Goal: Task Accomplishment & Management: Use online tool/utility

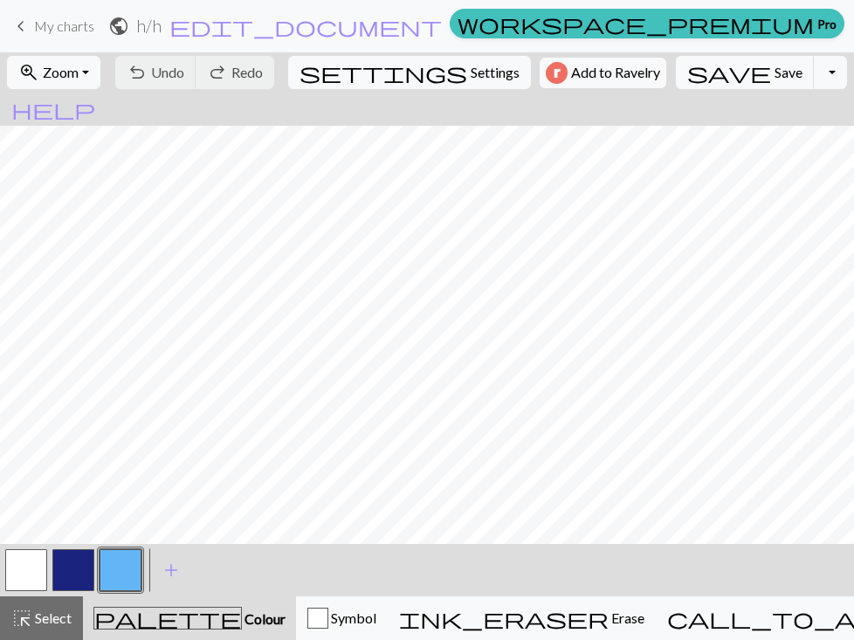
click at [24, 571] on button "button" at bounding box center [26, 570] width 42 height 42
click at [13, 594] on div "< >" at bounding box center [73, 570] width 141 height 52
click at [13, 577] on button "button" at bounding box center [26, 570] width 42 height 42
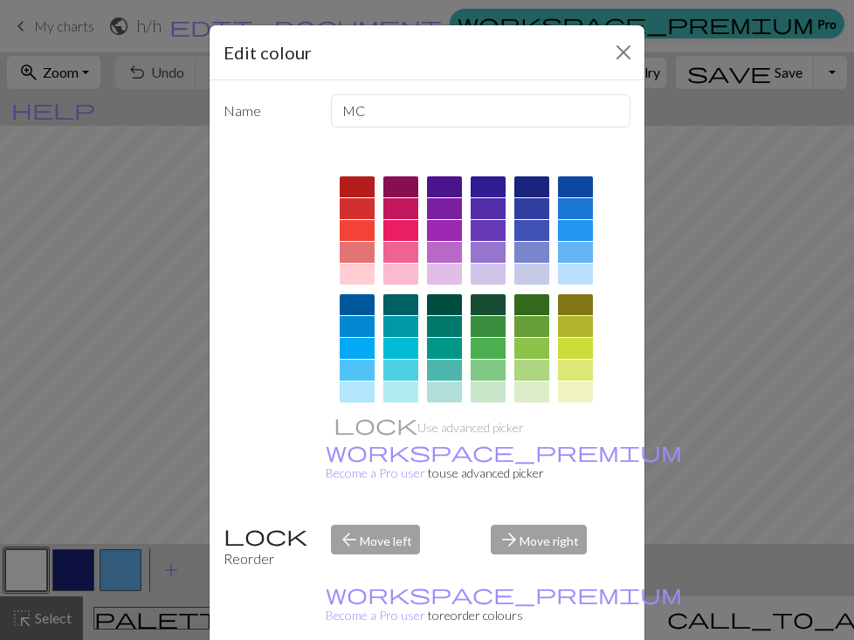
scroll to position [249, 0]
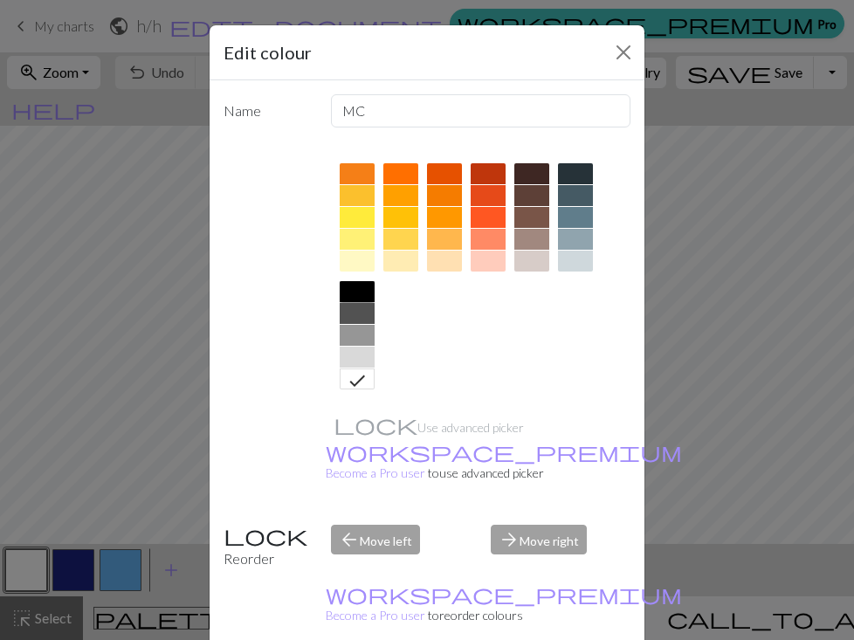
click at [359, 294] on div at bounding box center [357, 291] width 35 height 21
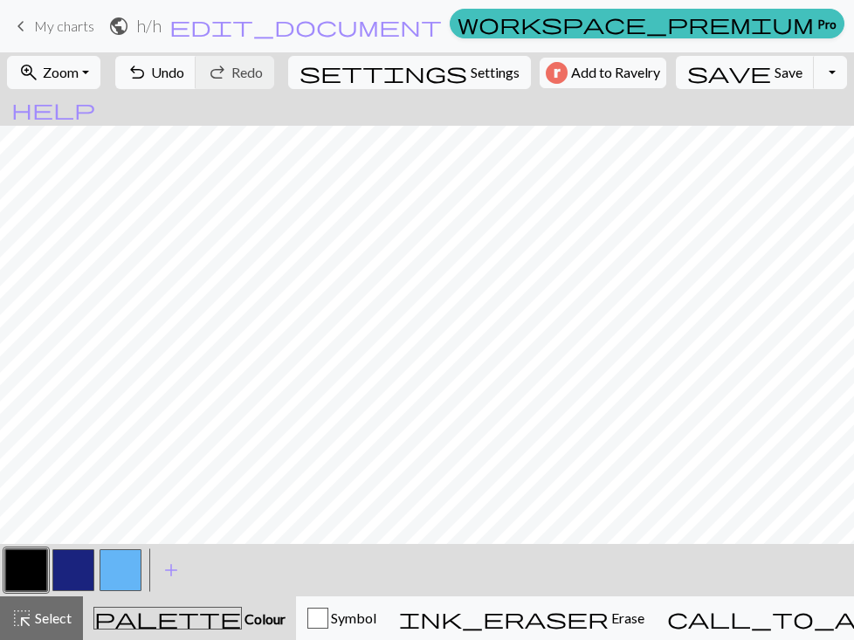
click at [112, 564] on button "button" at bounding box center [121, 570] width 42 height 42
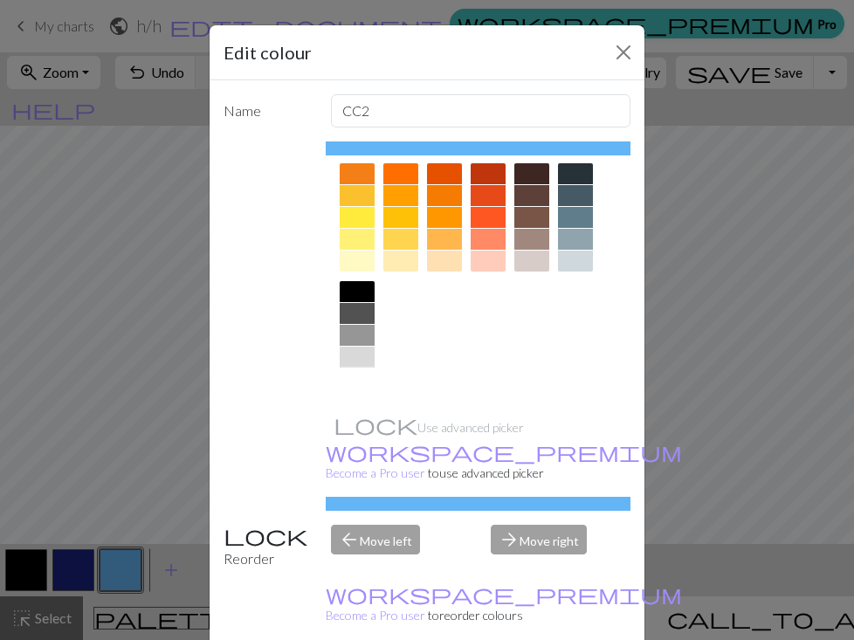
click at [362, 377] on div at bounding box center [357, 378] width 35 height 21
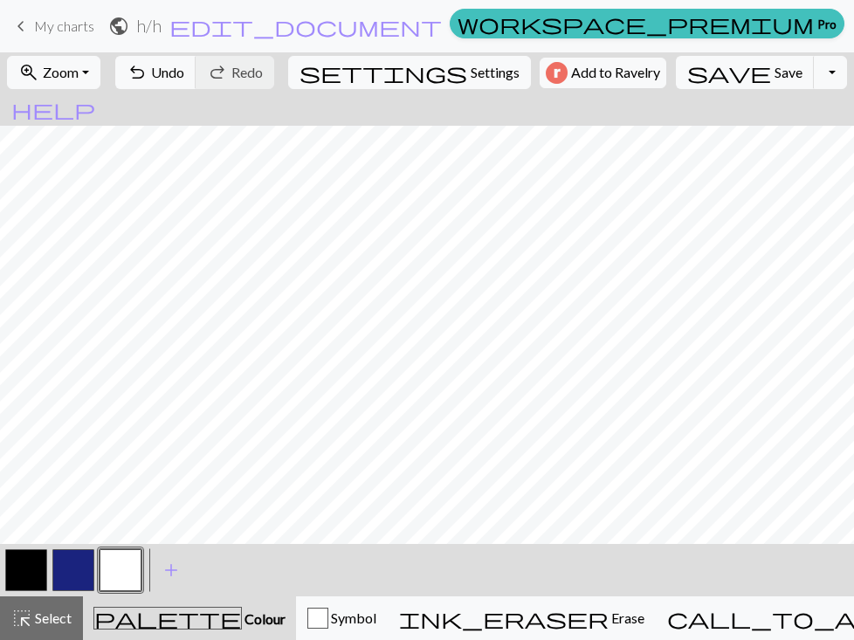
click at [113, 564] on button "button" at bounding box center [121, 570] width 42 height 42
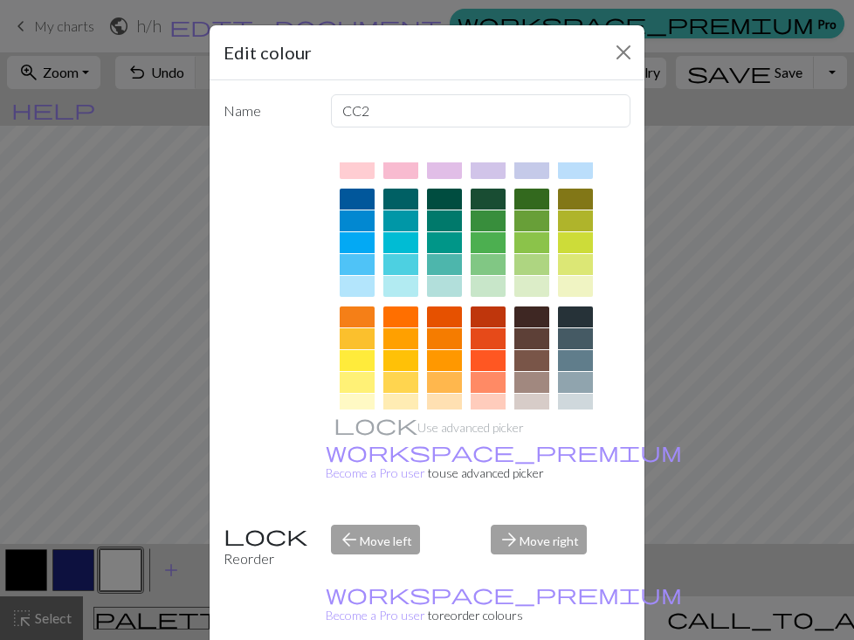
scroll to position [108, 0]
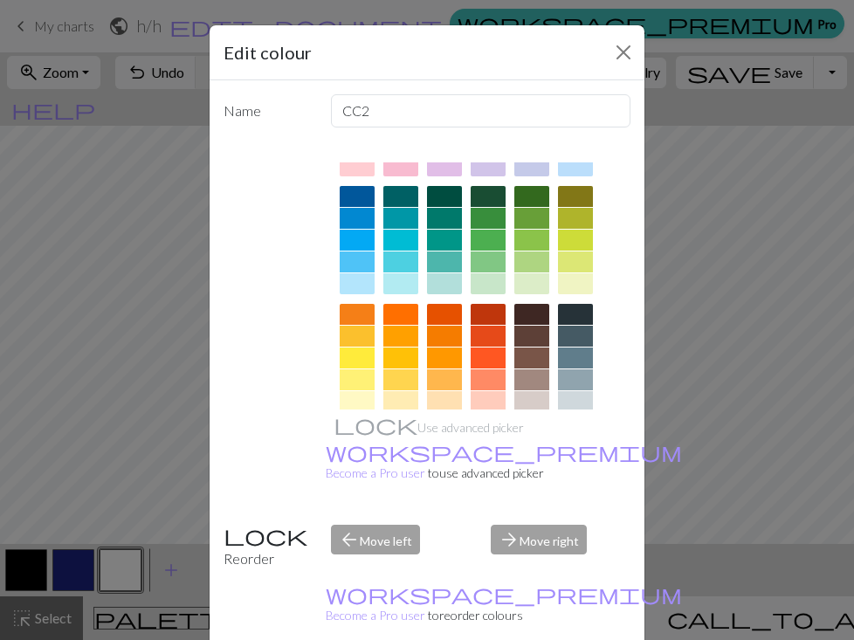
click at [451, 263] on div at bounding box center [444, 261] width 35 height 21
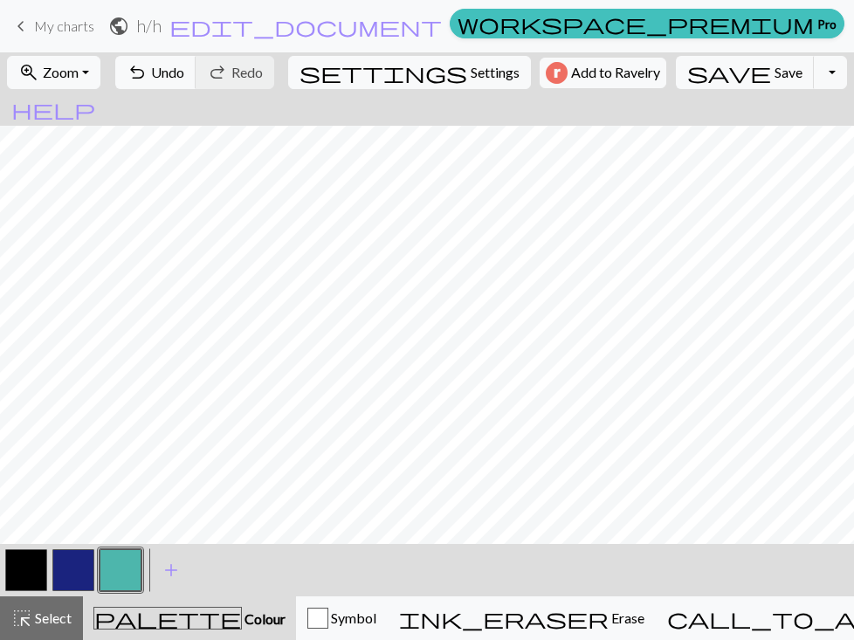
click at [74, 570] on button "button" at bounding box center [73, 570] width 42 height 42
click at [84, 565] on button "button" at bounding box center [73, 570] width 42 height 42
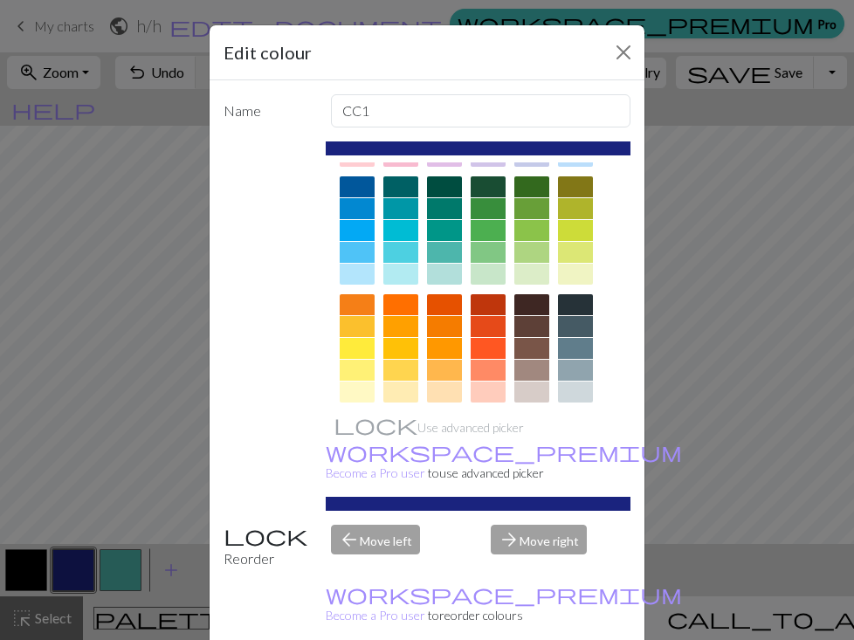
scroll to position [120, 0]
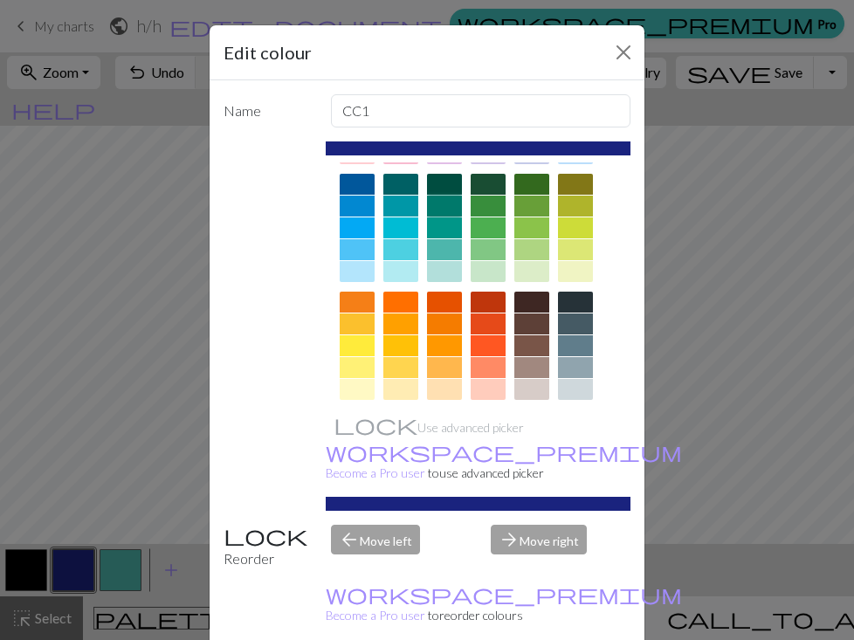
click at [441, 211] on div at bounding box center [444, 206] width 35 height 21
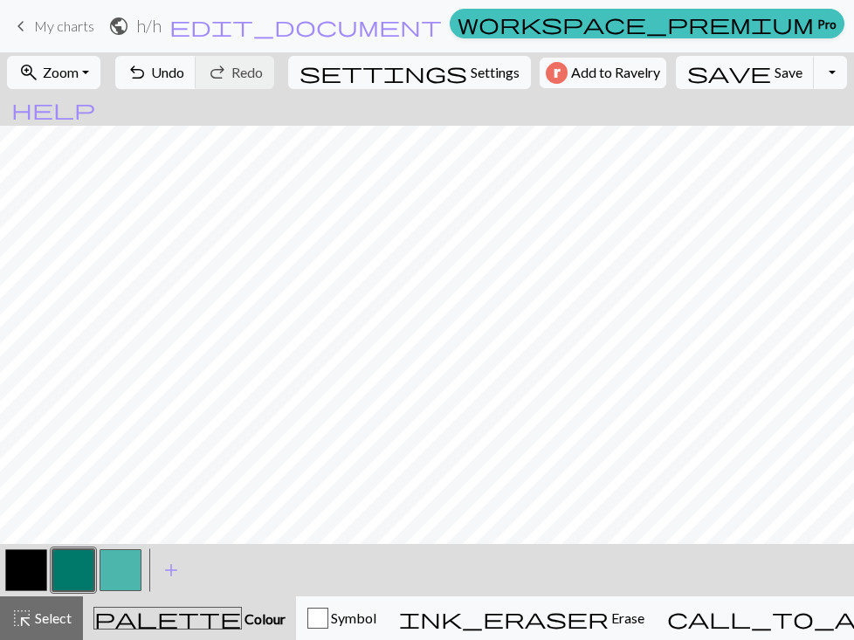
click at [60, 575] on button "button" at bounding box center [73, 570] width 42 height 42
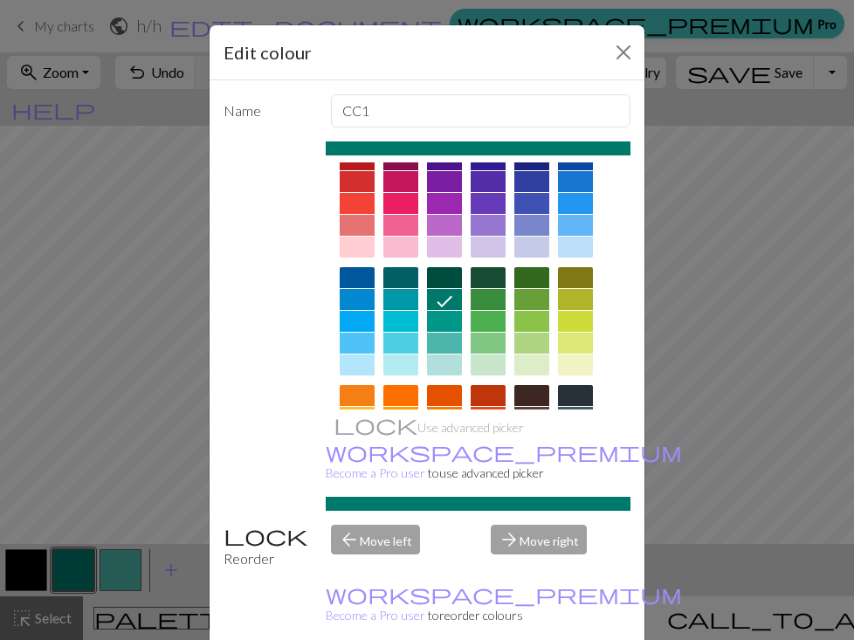
scroll to position [32, 0]
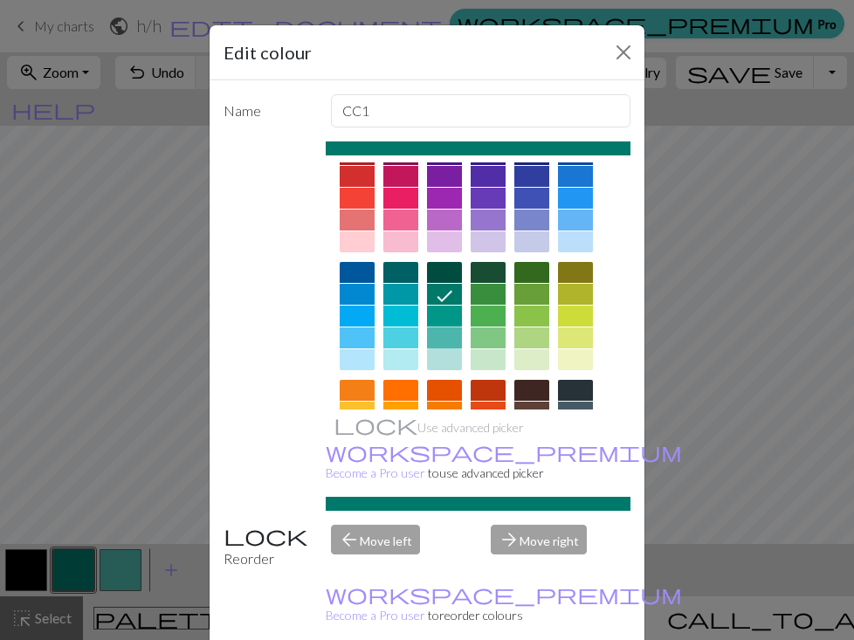
click at [449, 334] on div at bounding box center [444, 337] width 35 height 21
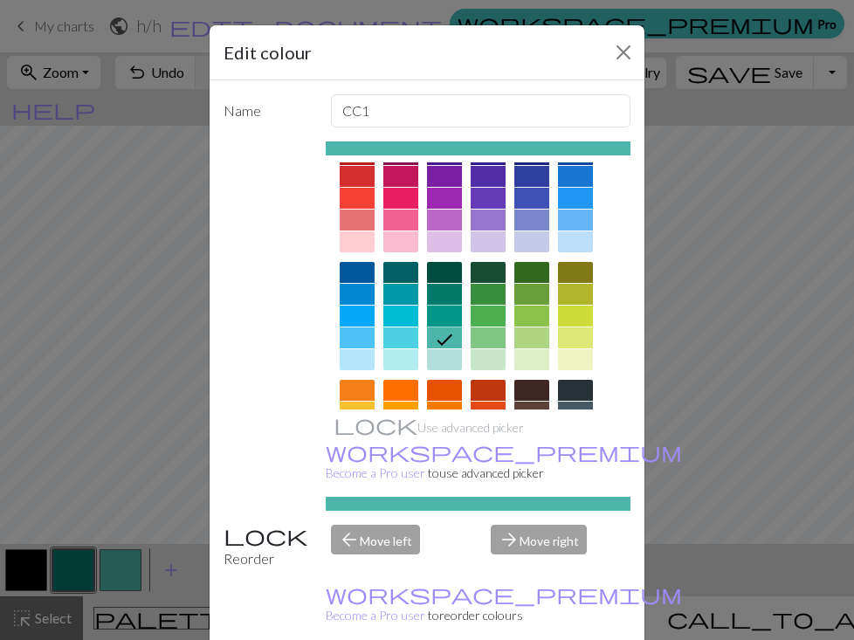
click at [446, 325] on div at bounding box center [444, 316] width 35 height 21
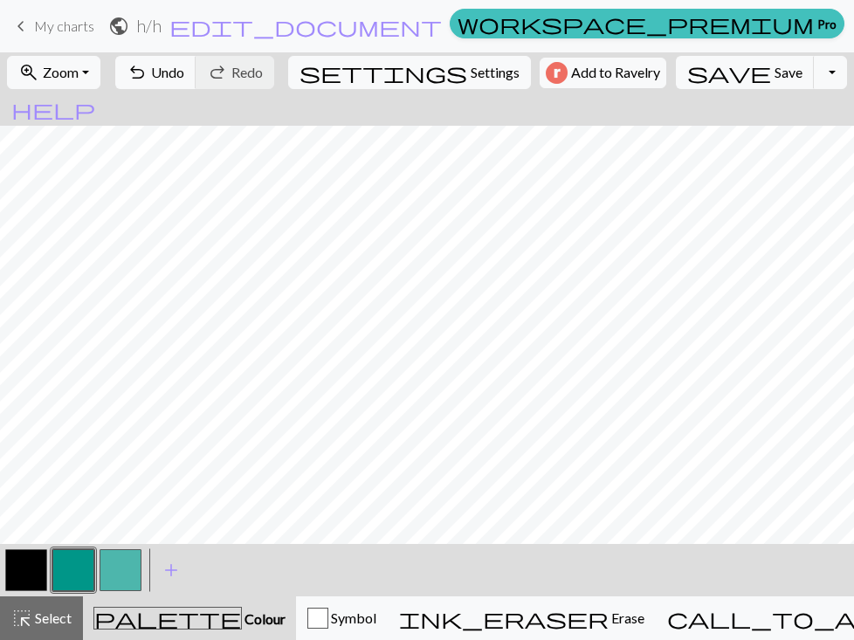
click at [80, 580] on button "button" at bounding box center [73, 570] width 42 height 42
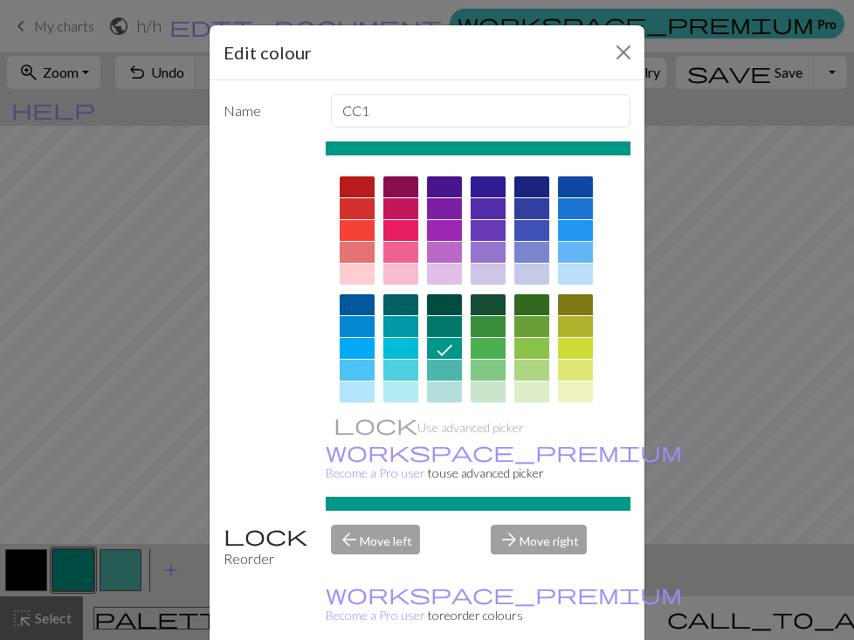
click at [539, 186] on div at bounding box center [531, 186] width 35 height 21
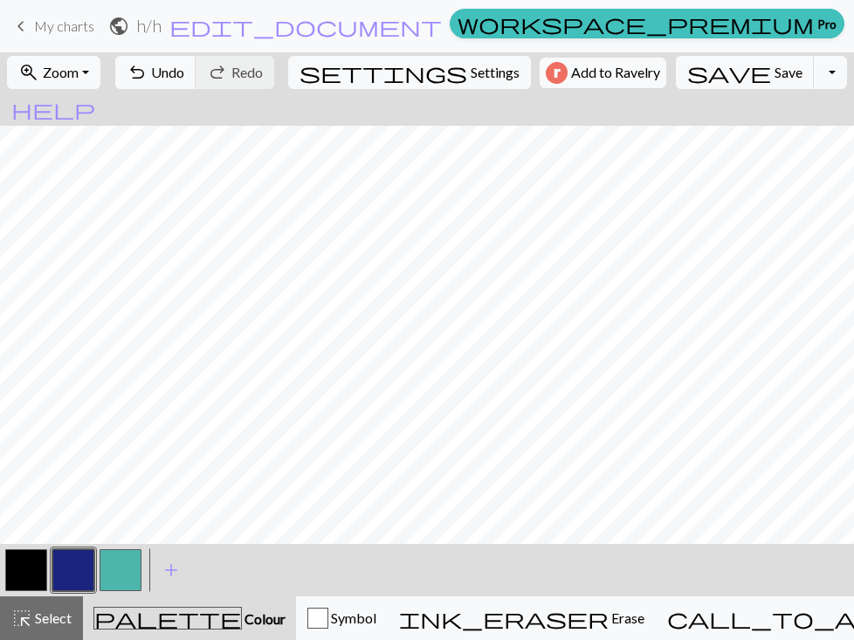
click at [114, 581] on button "button" at bounding box center [121, 570] width 42 height 42
click at [123, 561] on button "button" at bounding box center [121, 570] width 42 height 42
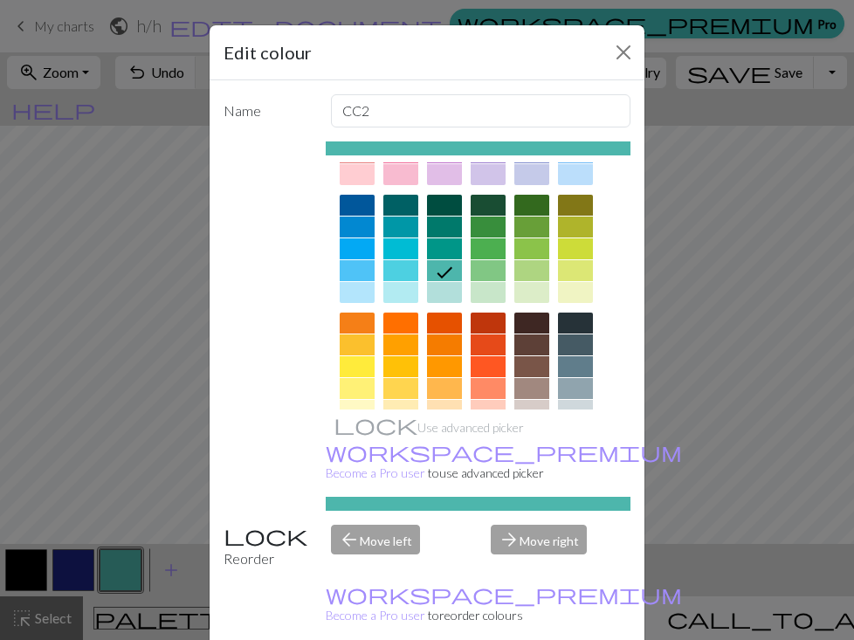
scroll to position [96, 0]
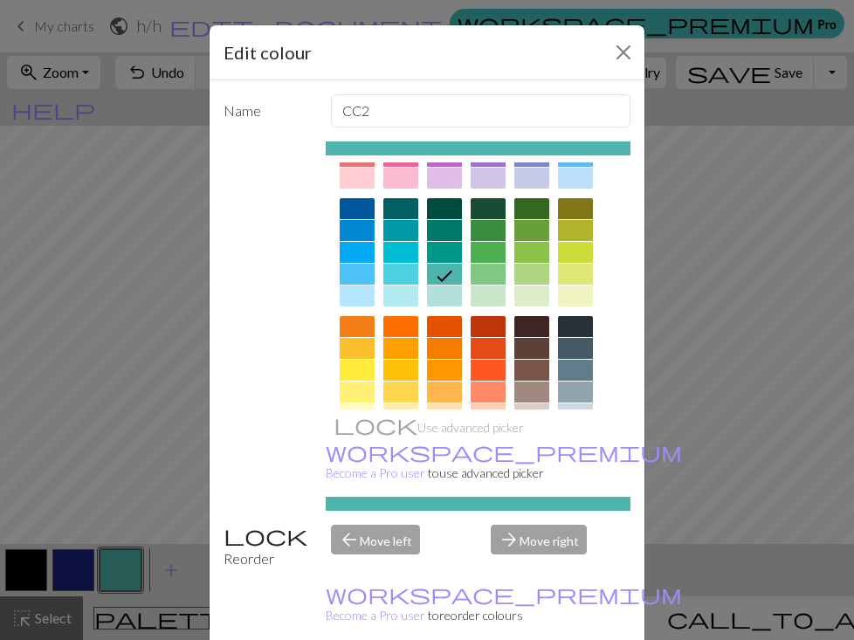
click at [441, 287] on div at bounding box center [444, 295] width 35 height 21
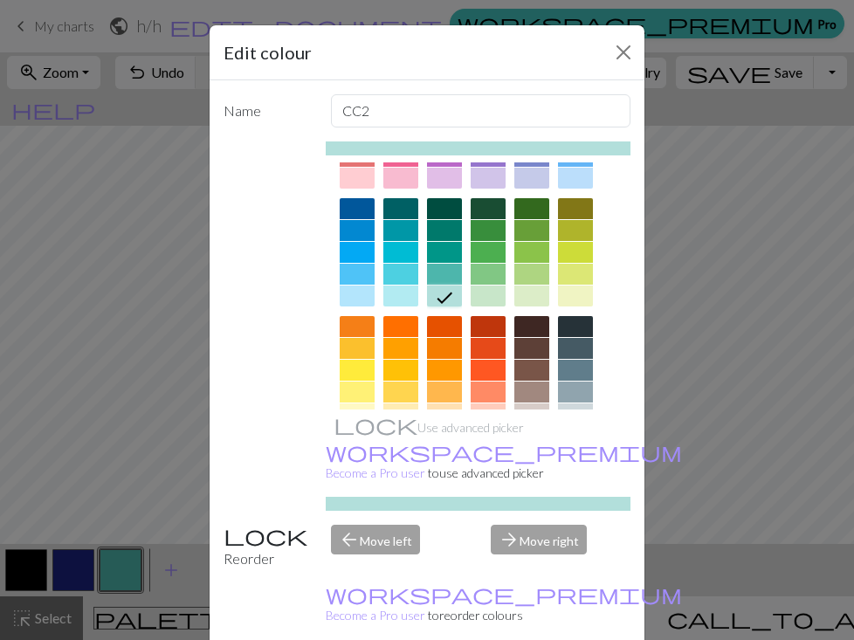
click at [404, 277] on div at bounding box center [400, 274] width 35 height 21
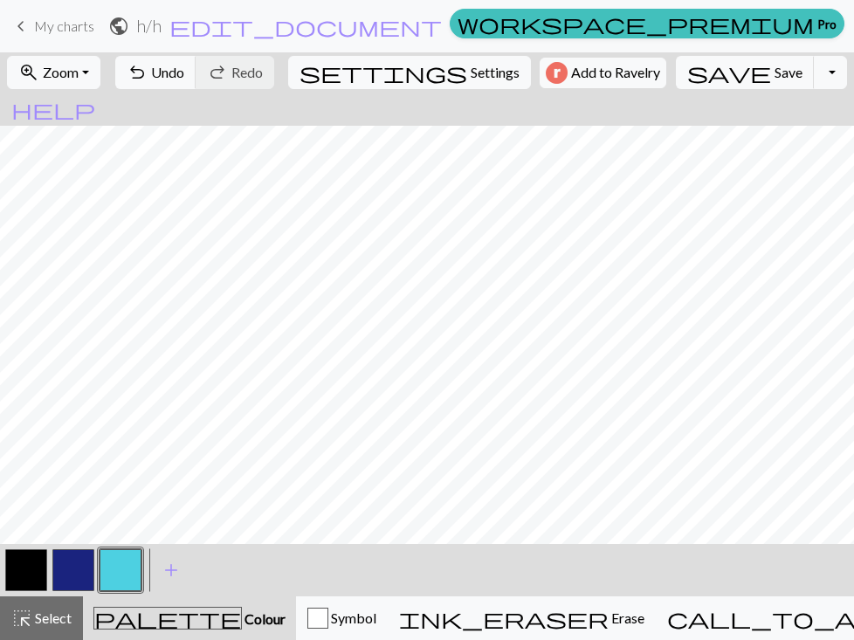
click at [124, 560] on button "button" at bounding box center [121, 570] width 42 height 42
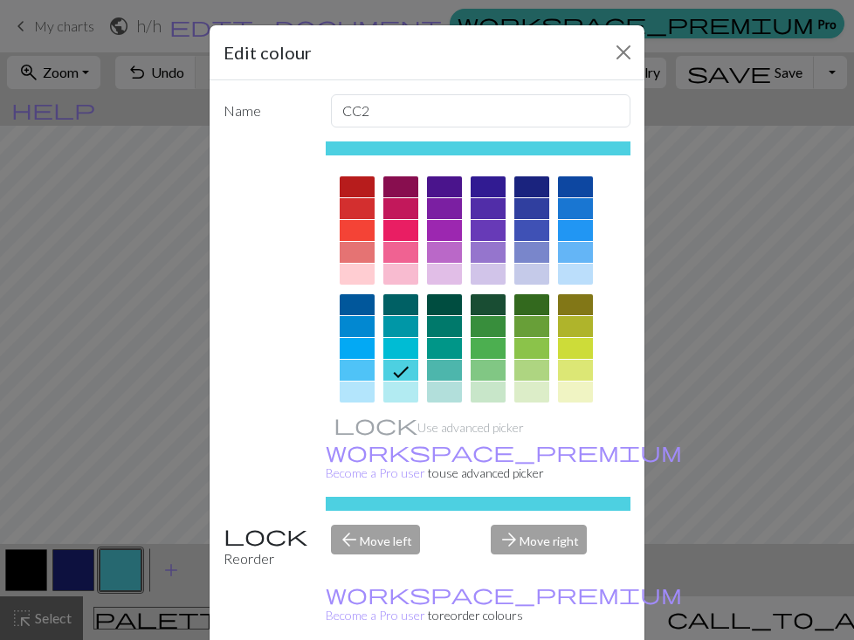
click at [451, 368] on div at bounding box center [444, 370] width 35 height 21
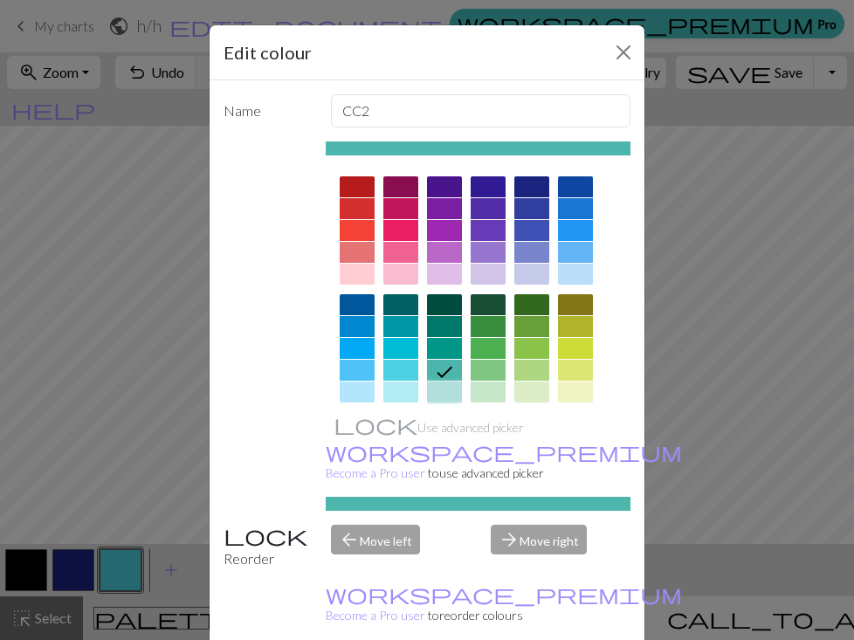
click at [444, 389] on div at bounding box center [444, 391] width 35 height 21
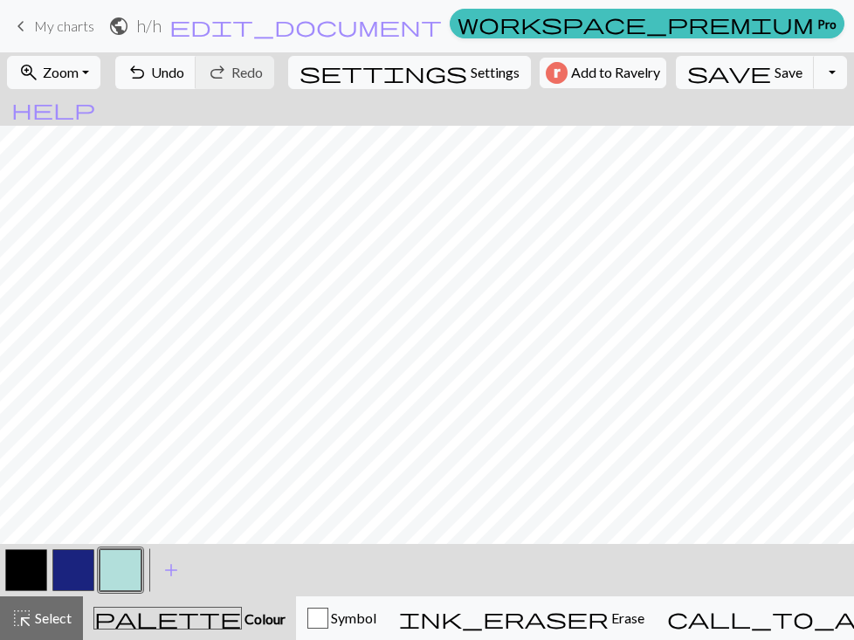
click at [120, 574] on button "button" at bounding box center [121, 570] width 42 height 42
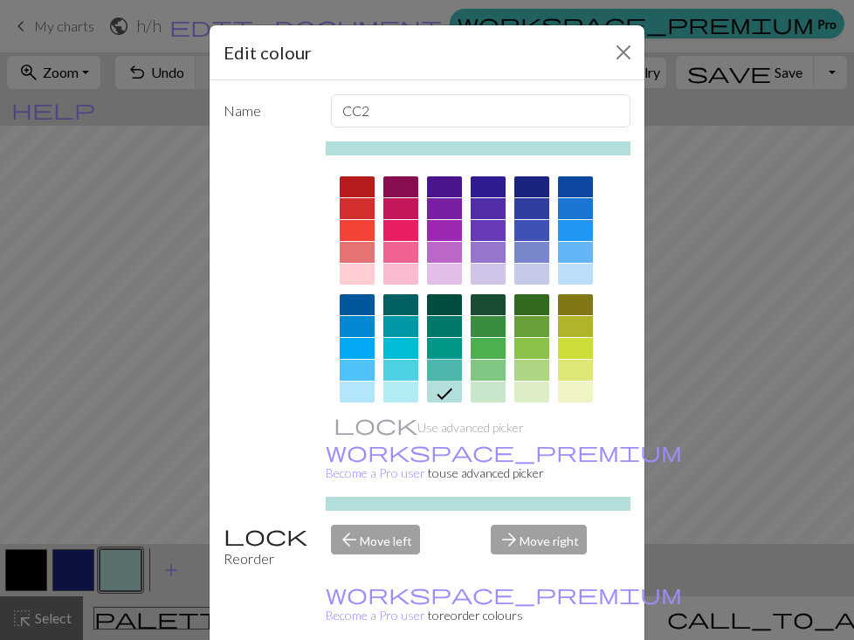
click at [440, 373] on div at bounding box center [444, 370] width 35 height 21
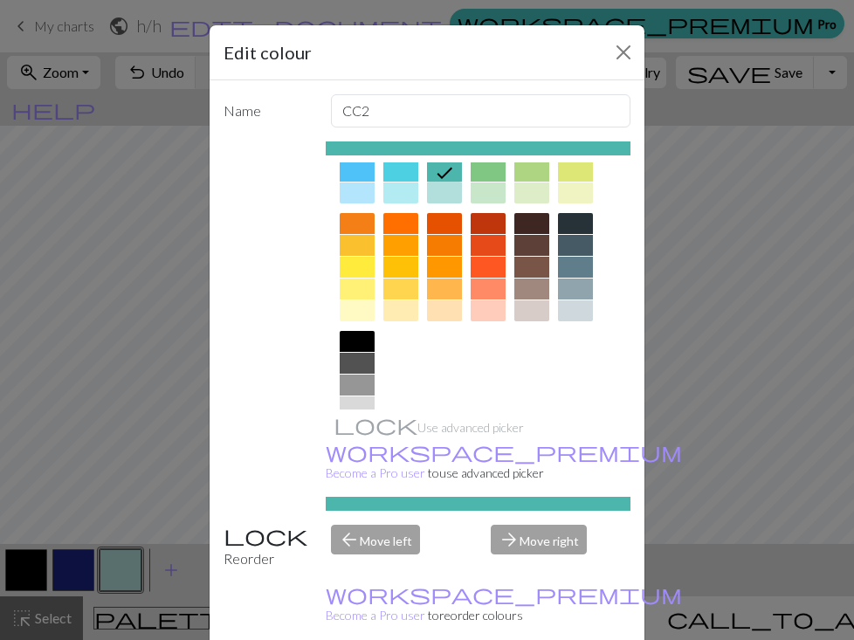
scroll to position [201, 0]
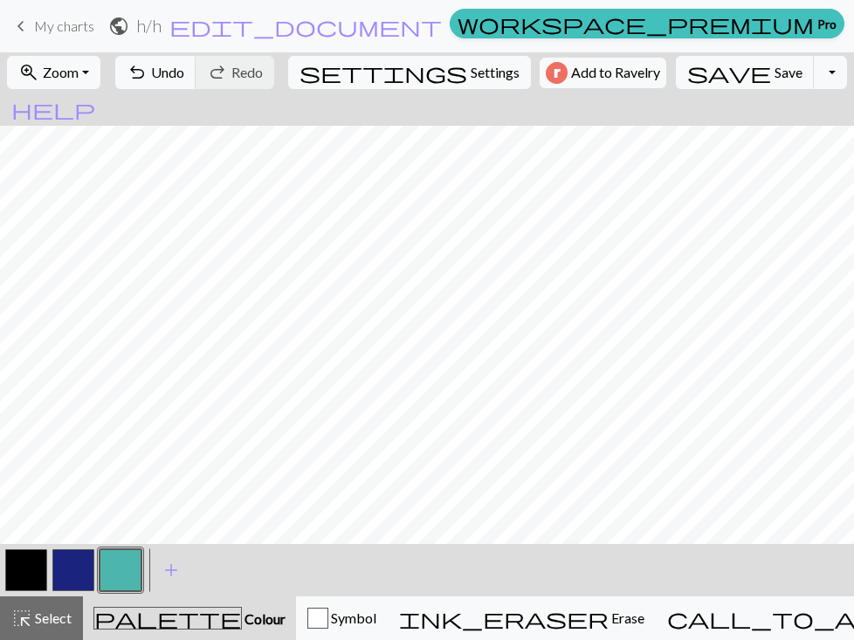
click at [61, 575] on button "button" at bounding box center [73, 570] width 42 height 42
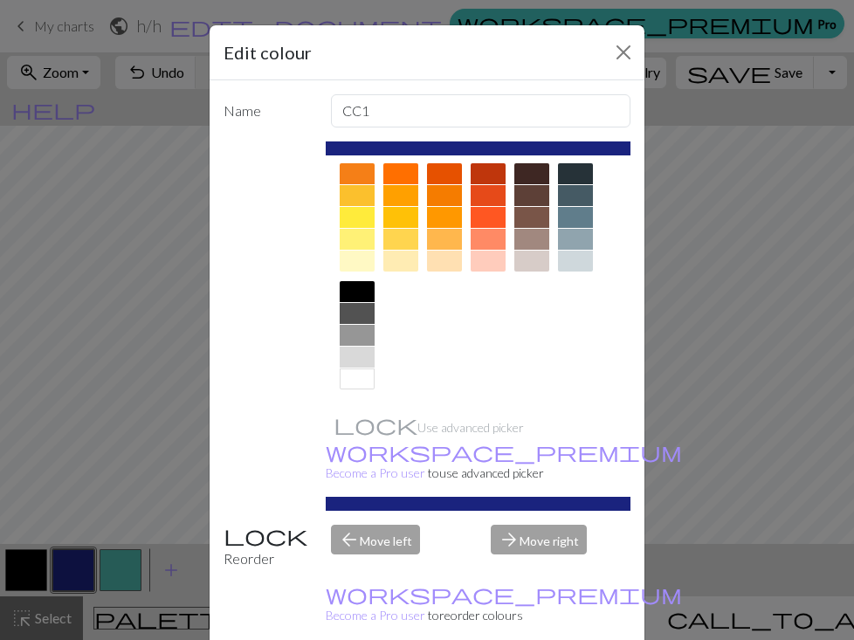
scroll to position [0, 0]
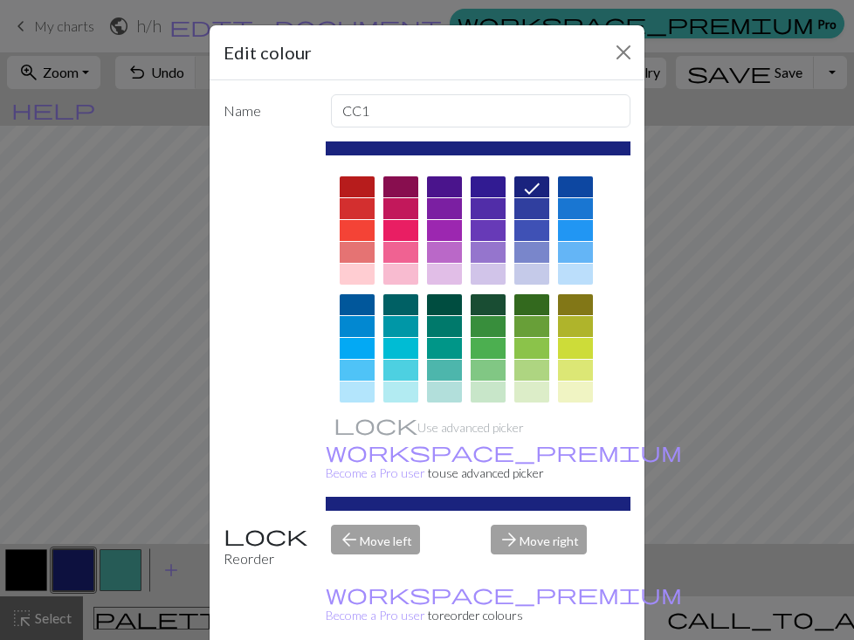
click at [488, 180] on div at bounding box center [488, 186] width 35 height 21
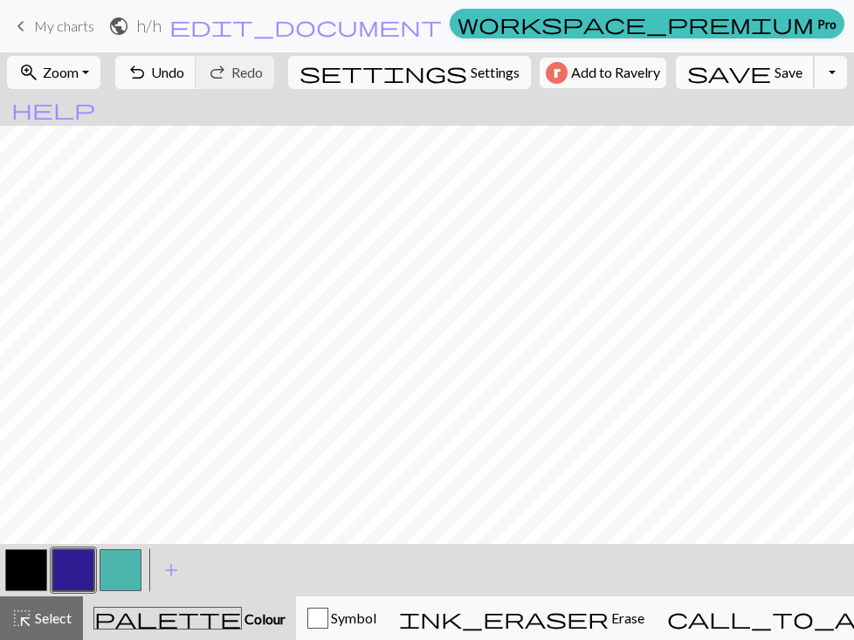
click at [692, 76] on span "save" at bounding box center [729, 72] width 84 height 24
